Goal: Check status: Check status

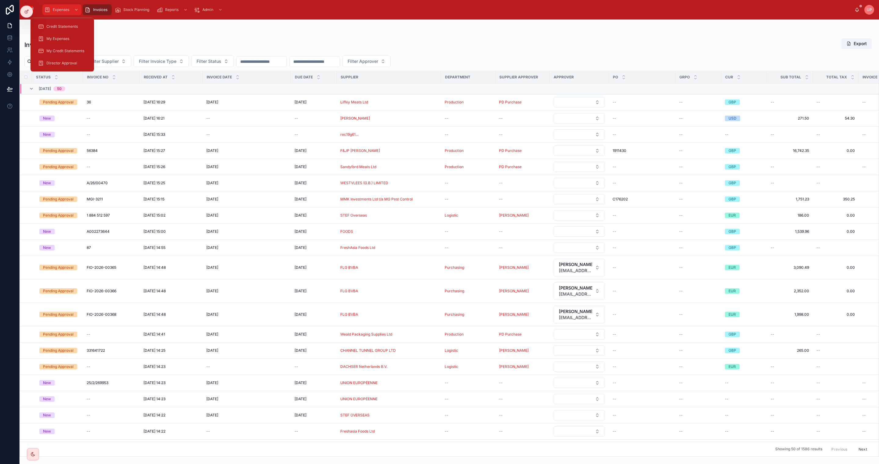
click at [65, 10] on span "Expenses" at bounding box center [61, 9] width 16 height 5
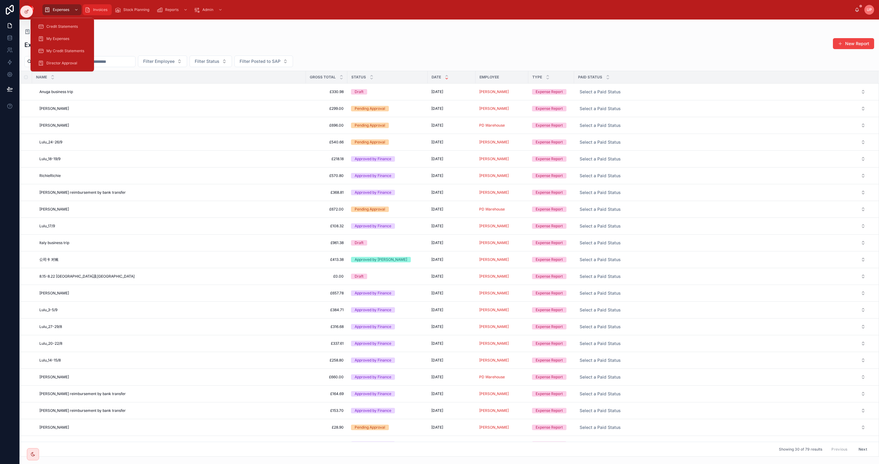
click at [96, 8] on span "Invoices" at bounding box center [100, 9] width 14 height 5
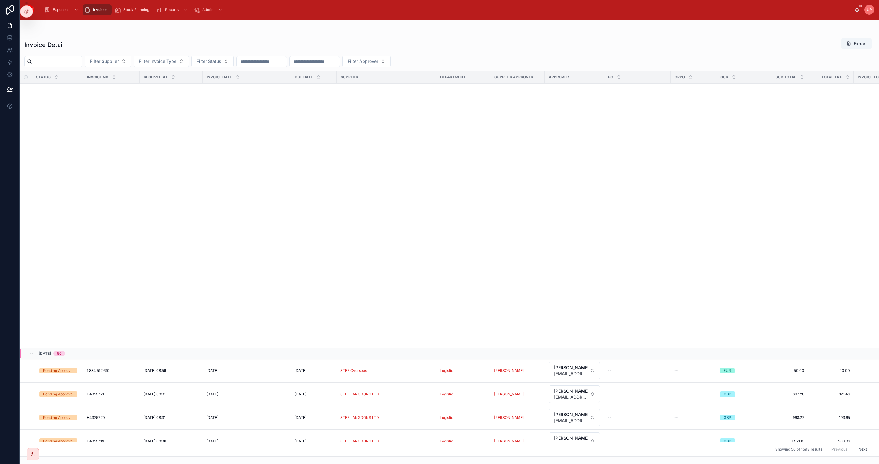
scroll to position [510, 0]
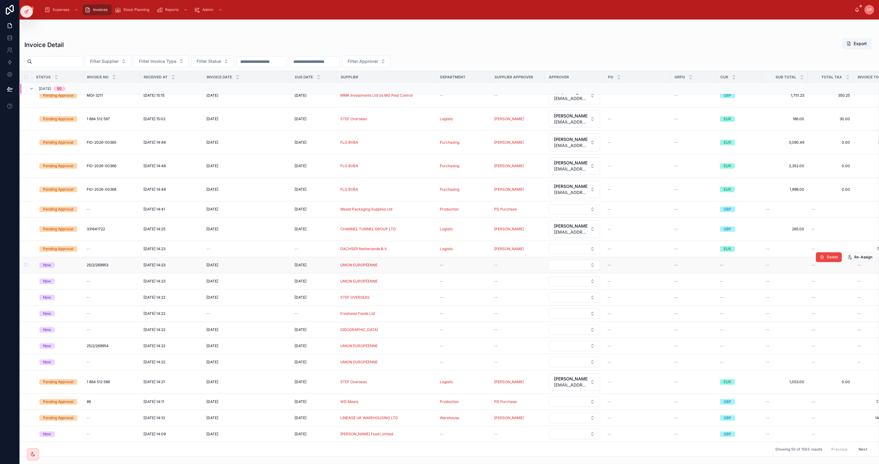
click at [51, 268] on div "New" at bounding box center [47, 264] width 8 height 5
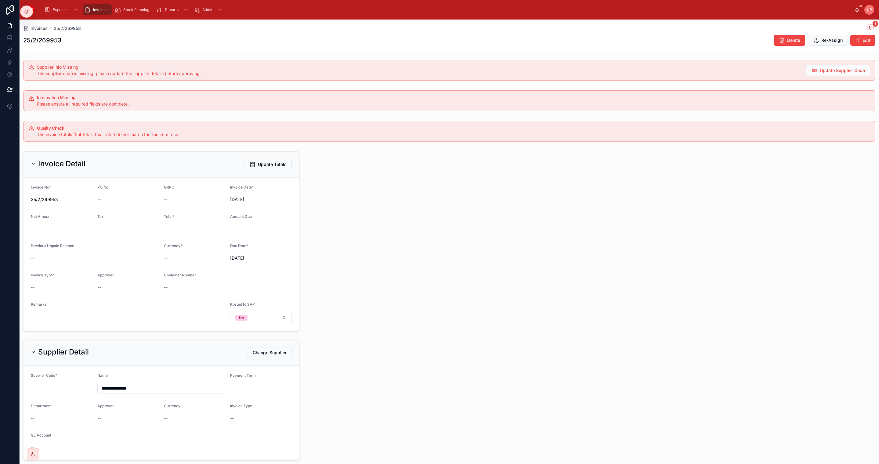
scroll to position [40, 0]
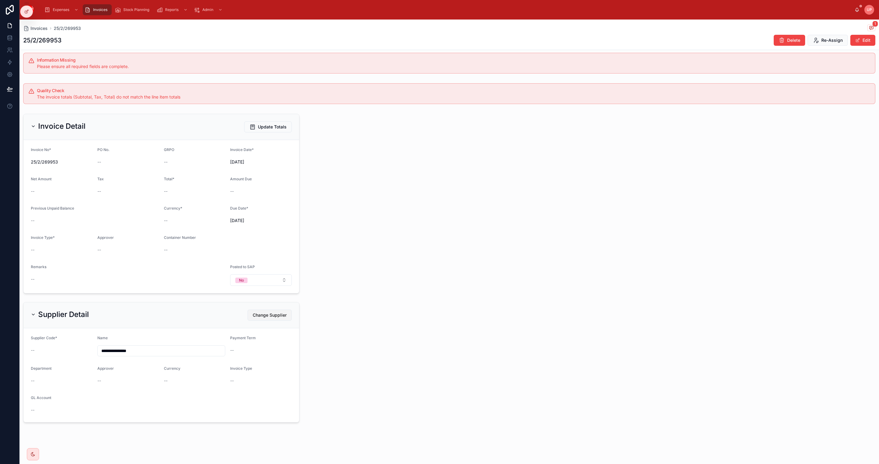
click at [270, 314] on span "Change Supplier" at bounding box center [270, 315] width 34 height 6
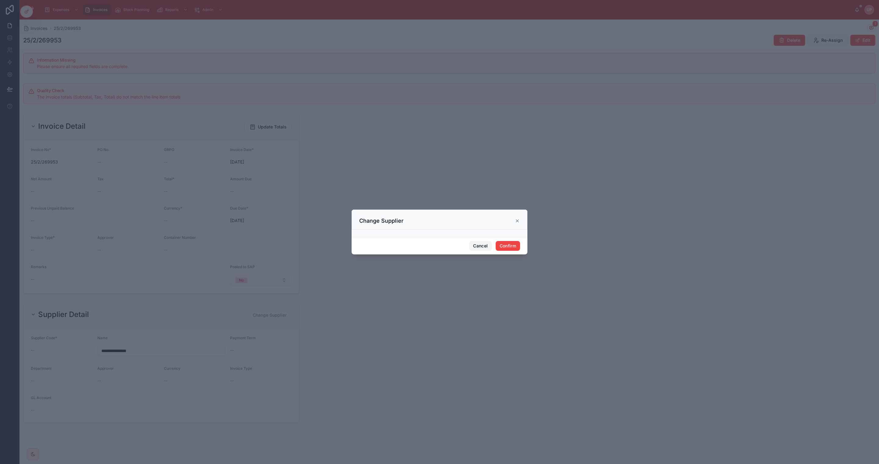
click at [473, 245] on button "Cancel" at bounding box center [480, 246] width 23 height 10
